Goal: Transaction & Acquisition: Purchase product/service

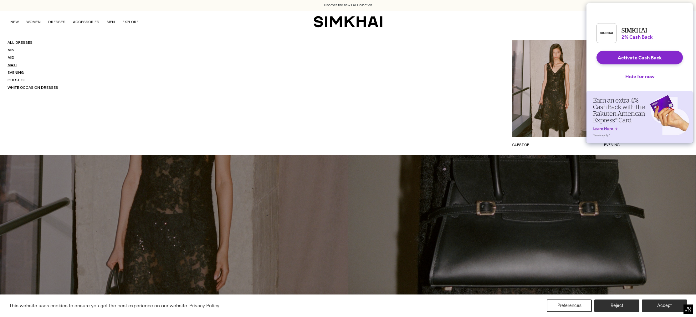
click at [13, 65] on link "Maxi" at bounding box center [12, 65] width 9 height 4
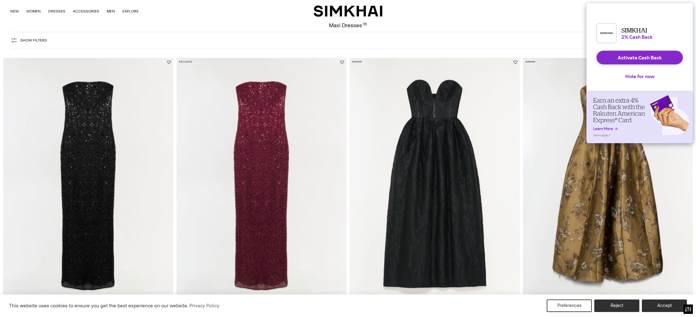
scroll to position [28, 0]
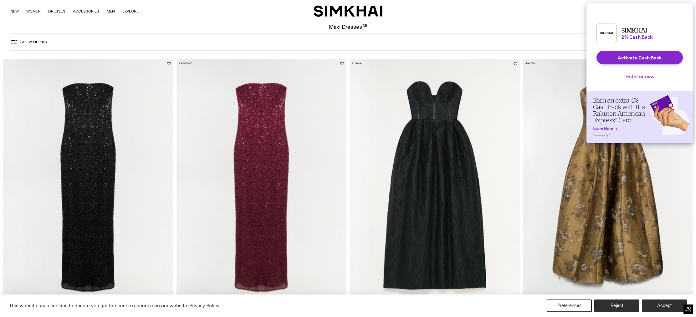
click at [635, 82] on button "Hide for now" at bounding box center [639, 76] width 39 height 14
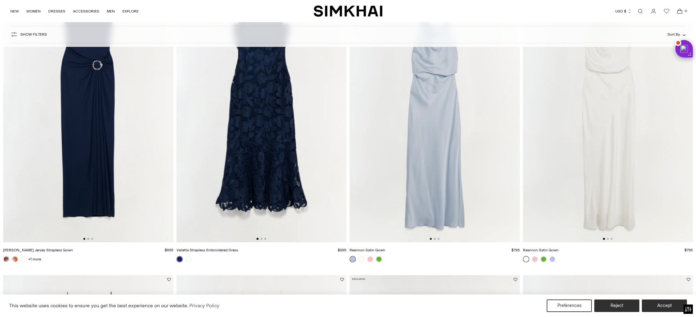
scroll to position [388, 0]
click at [379, 259] on link at bounding box center [379, 259] width 6 height 6
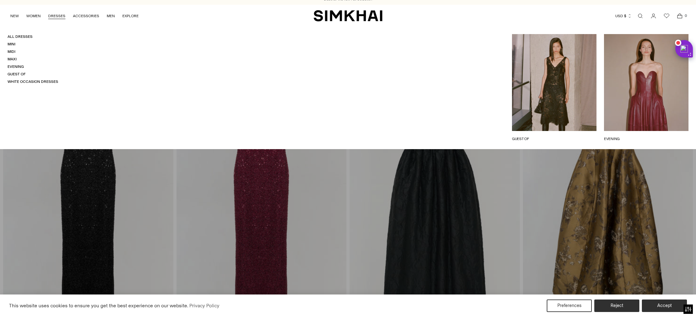
scroll to position [8, 0]
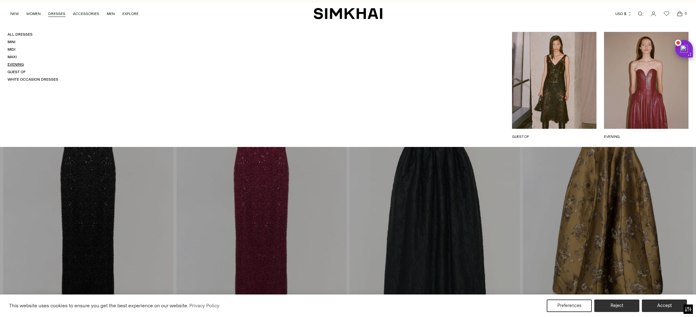
click at [19, 65] on link "Evening" at bounding box center [16, 64] width 16 height 4
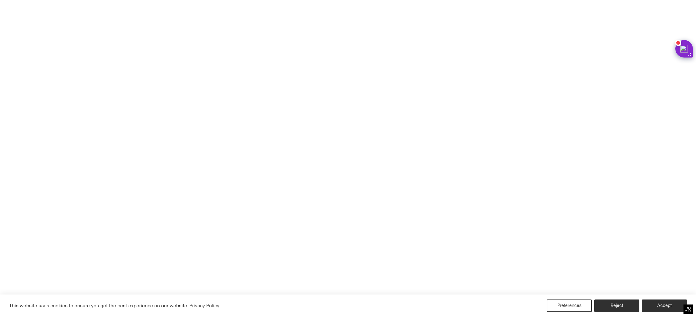
scroll to position [4, 0]
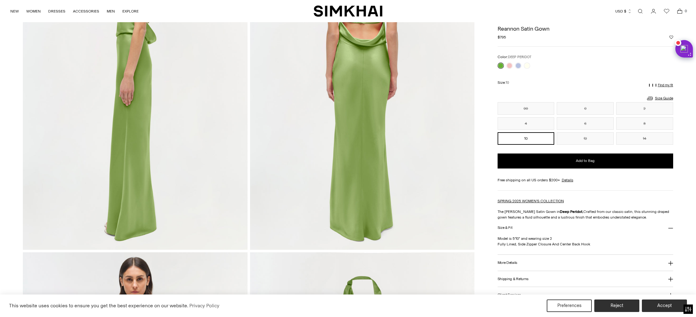
scroll to position [475, 0]
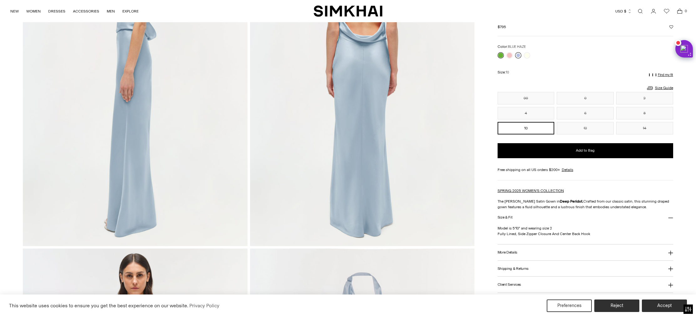
click at [518, 54] on link at bounding box center [518, 55] width 6 height 6
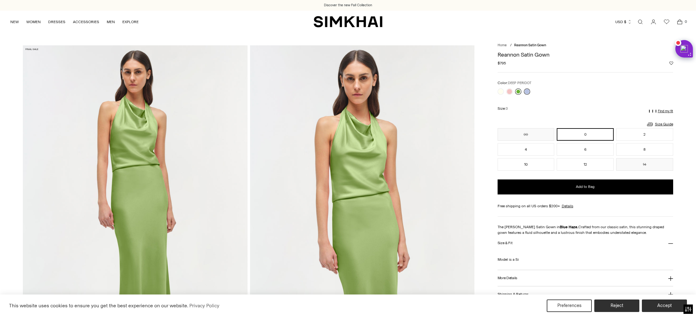
click at [517, 90] on link at bounding box center [518, 92] width 6 height 6
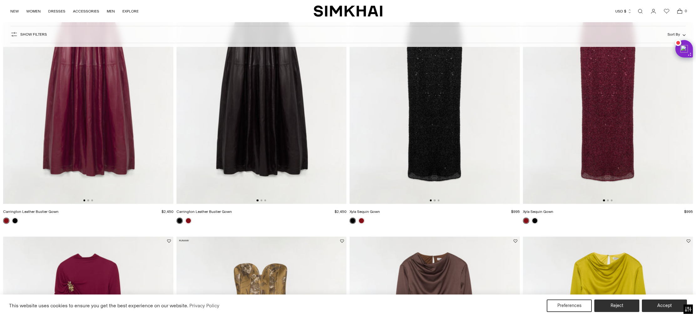
scroll to position [111, 0]
